Goal: Task Accomplishment & Management: Manage account settings

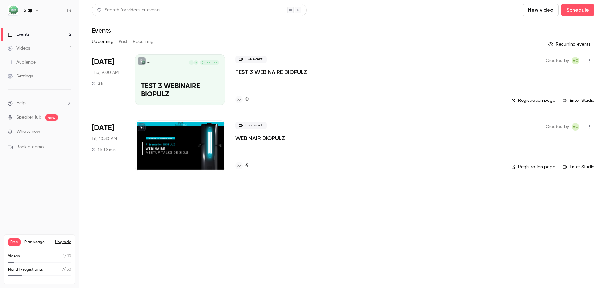
click at [248, 168] on h4 "4" at bounding box center [246, 166] width 3 height 9
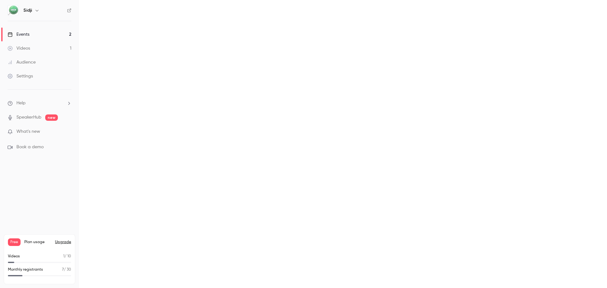
click at [64, 31] on link "Events 2" at bounding box center [39, 35] width 79 height 14
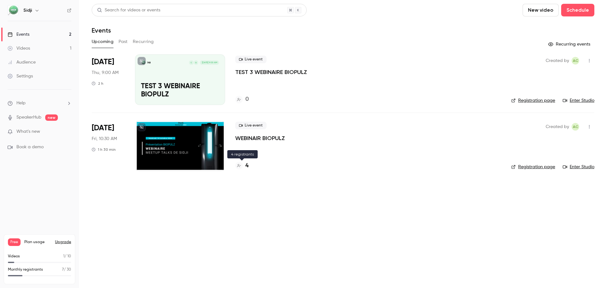
click at [245, 165] on div "4" at bounding box center [241, 166] width 13 height 9
